Goal: Information Seeking & Learning: Learn about a topic

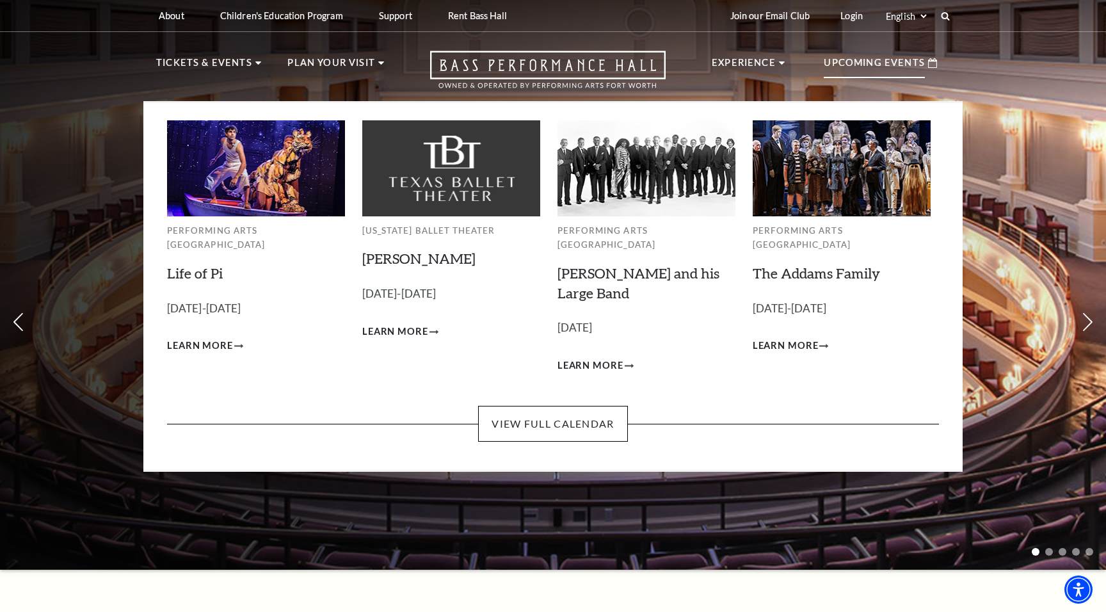
click at [914, 69] on p "Upcoming Events" at bounding box center [874, 66] width 101 height 23
click at [932, 67] on icon at bounding box center [932, 63] width 9 height 10
click at [883, 72] on p "Upcoming Events" at bounding box center [874, 66] width 101 height 23
click at [583, 408] on link "View Full Calendar" at bounding box center [552, 424] width 149 height 36
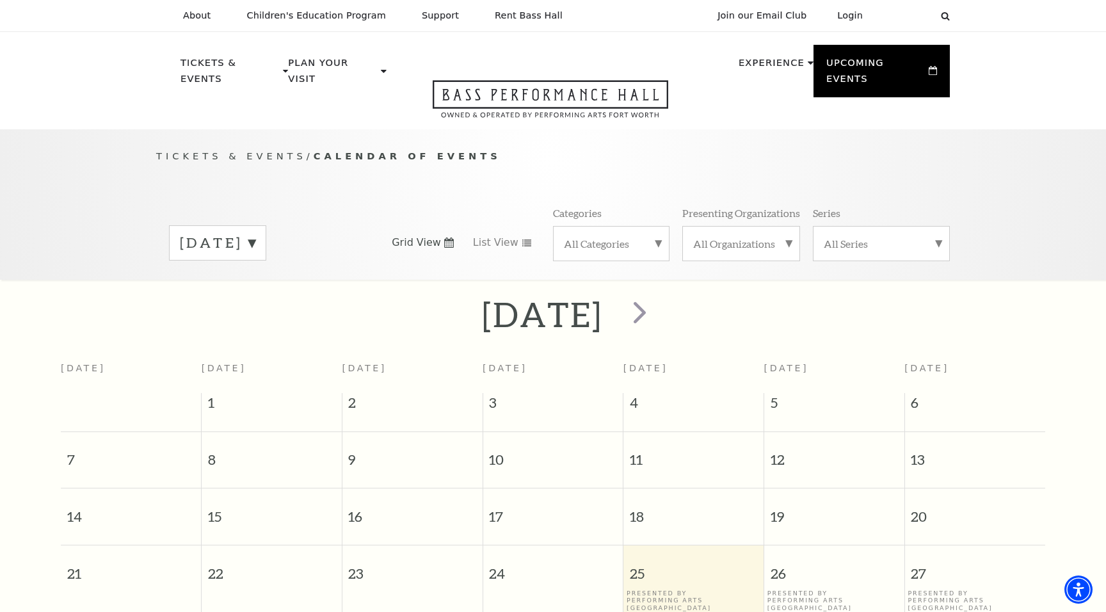
click at [255, 233] on label "[DATE]" at bounding box center [218, 243] width 76 height 20
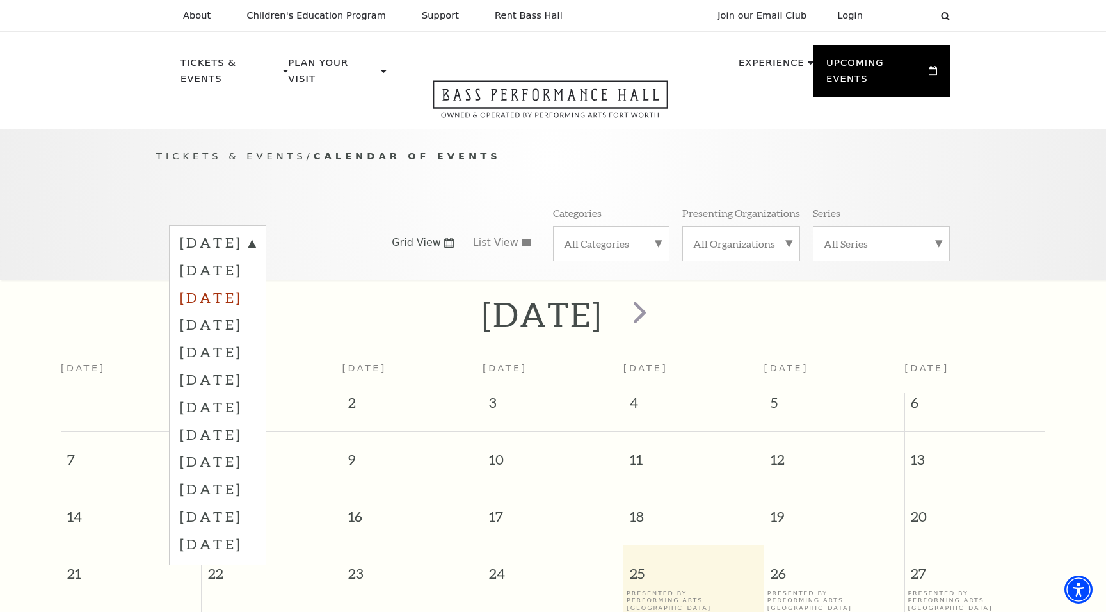
click at [255, 287] on label "[DATE]" at bounding box center [218, 298] width 76 height 28
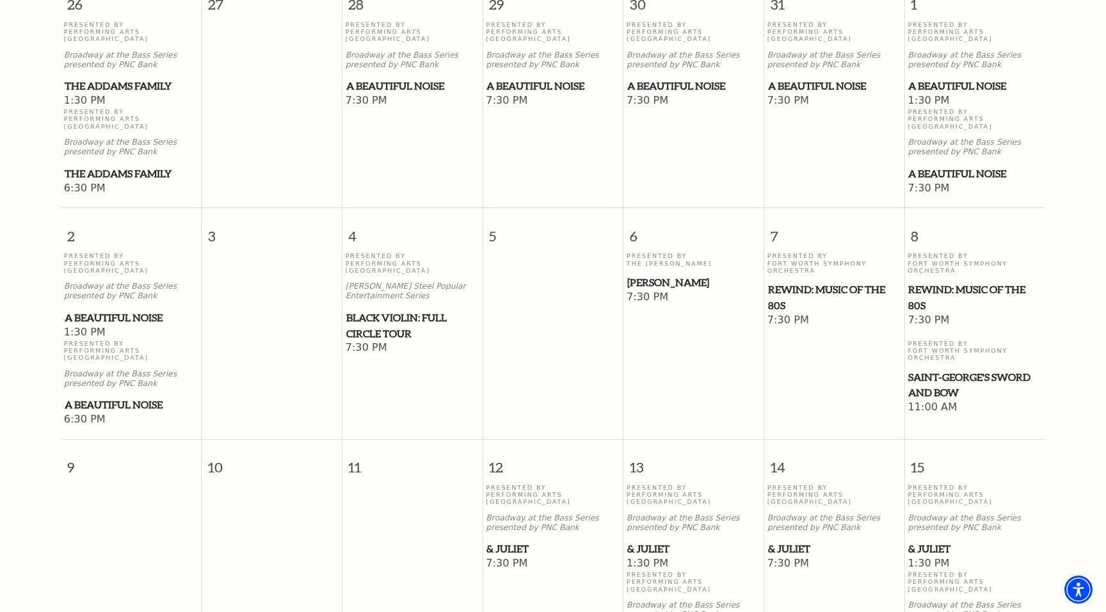
scroll to position [425, 0]
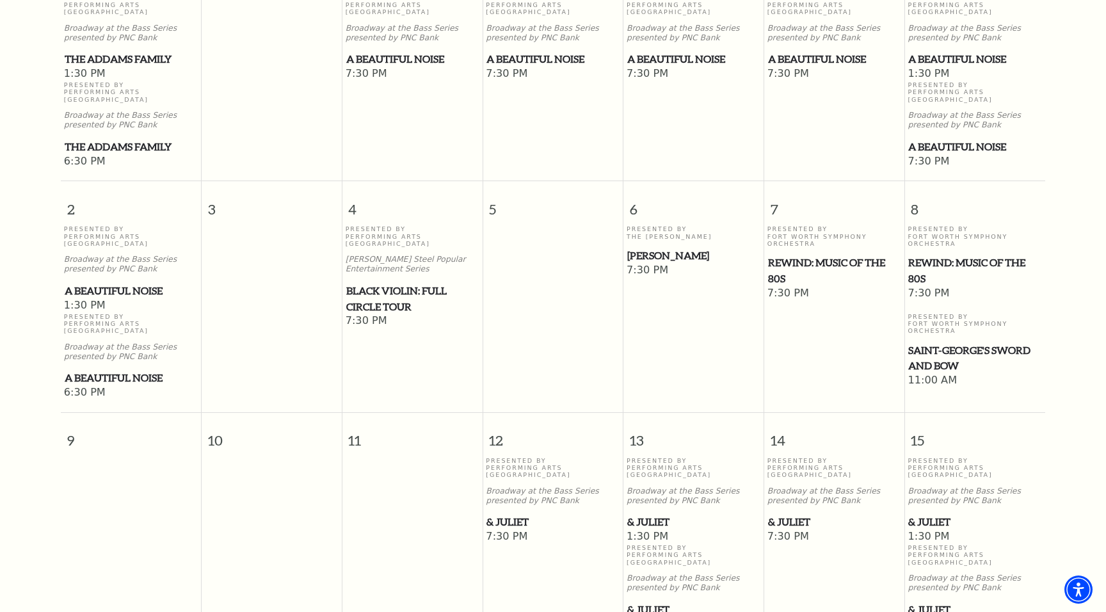
click at [954, 342] on span "Saint-George's Sword and Bow" at bounding box center [974, 357] width 133 height 31
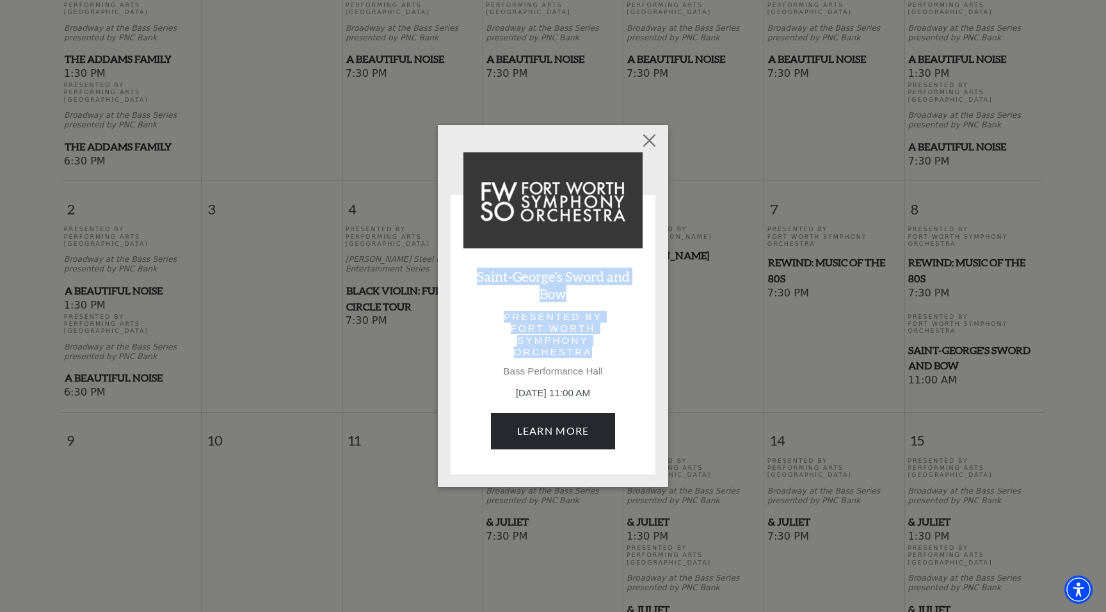
drag, startPoint x: 601, startPoint y: 354, endPoint x: 476, endPoint y: 281, distance: 145.1
click at [476, 281] on div "Saint-George's Sword and Bow Presented by Fort Worth Symphony Orchestra Bass Pe…" at bounding box center [552, 306] width 179 height 309
copy div "Saint-George's Sword and Bow Presented by Fort Worth Symphony Orchestra"
click at [648, 138] on button "Close" at bounding box center [650, 141] width 24 height 24
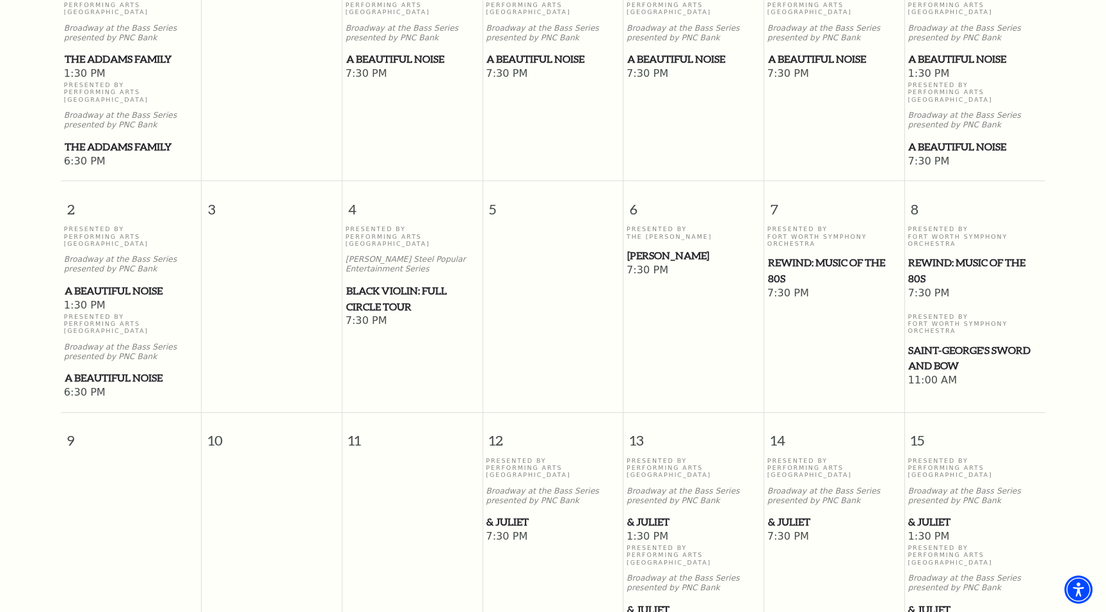
click at [935, 255] on span "REWIND: Music of the 80s" at bounding box center [974, 270] width 133 height 31
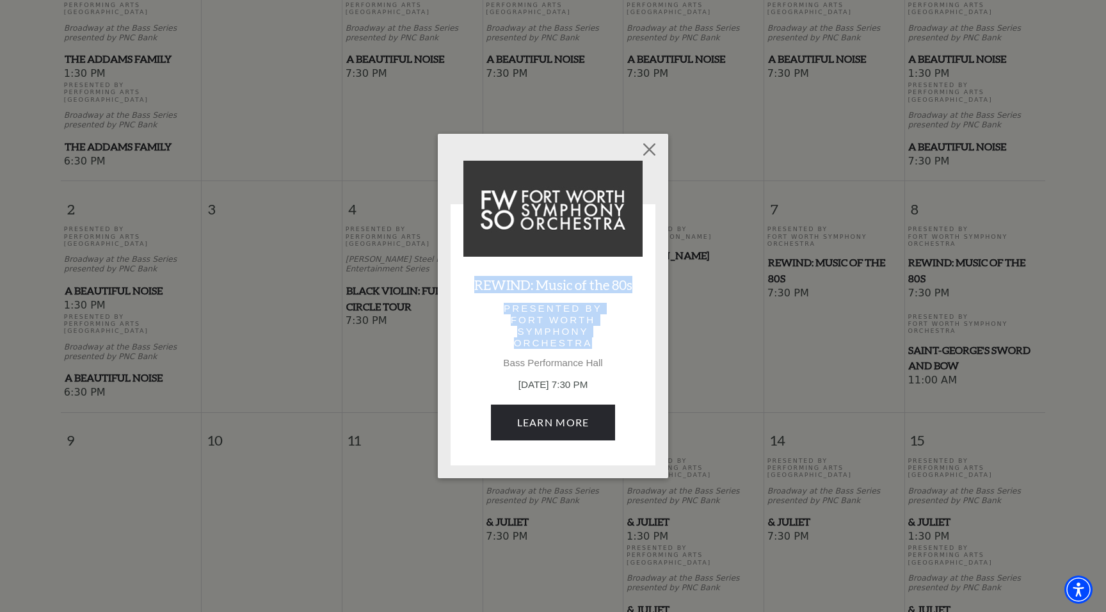
drag, startPoint x: 602, startPoint y: 348, endPoint x: 458, endPoint y: 285, distance: 157.9
click at [458, 285] on div "REWIND: Music of the 80s Presented by Fort Worth Symphony Orchestra Bass Perfor…" at bounding box center [553, 349] width 198 height 205
copy div "REWIND: Music of the 80s Presented by Fort Worth Symphony Orchestra"
